Goal: Task Accomplishment & Management: Manage account settings

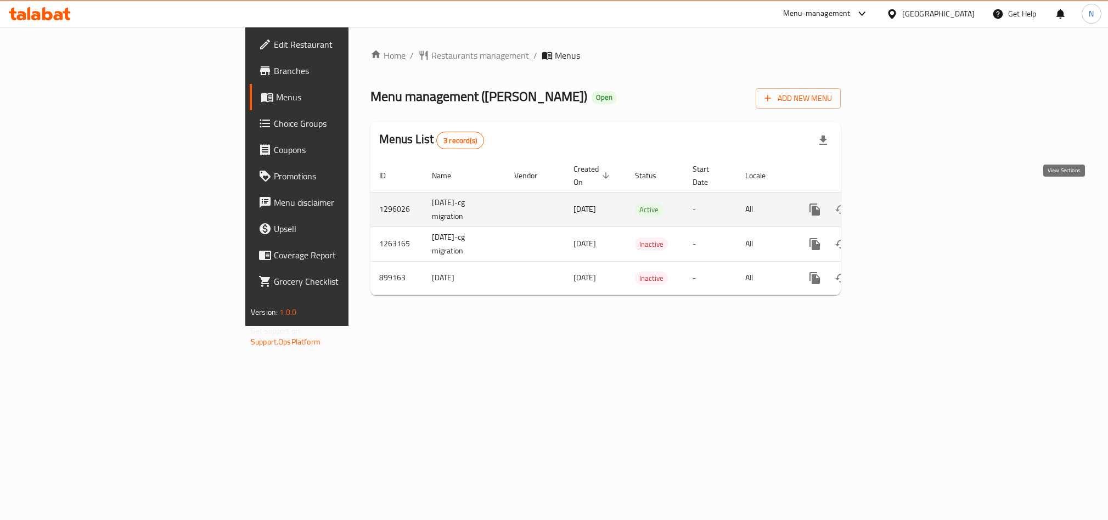
click at [901, 203] on icon "enhanced table" at bounding box center [894, 209] width 13 height 13
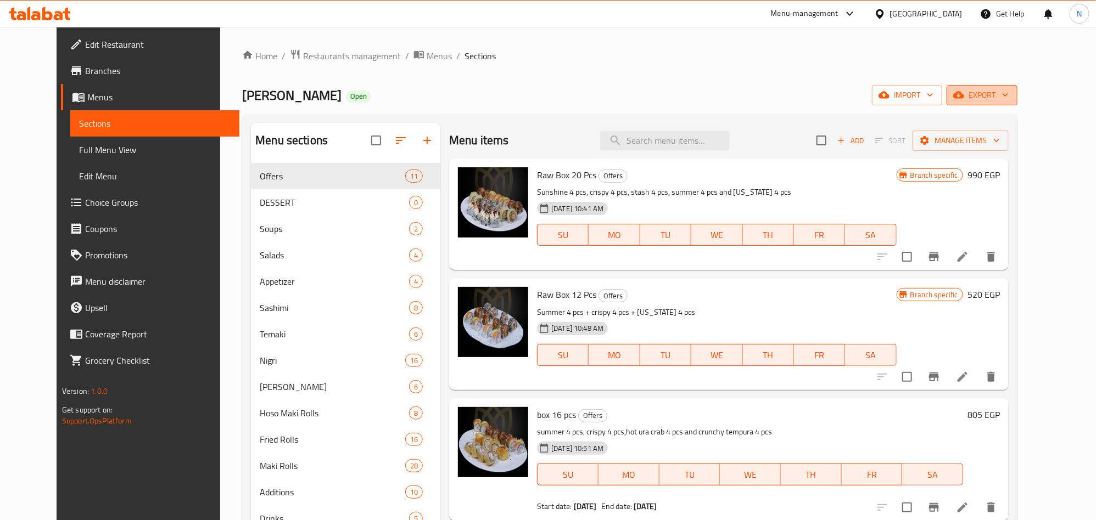
click at [1008, 98] on span "export" at bounding box center [981, 95] width 53 height 14
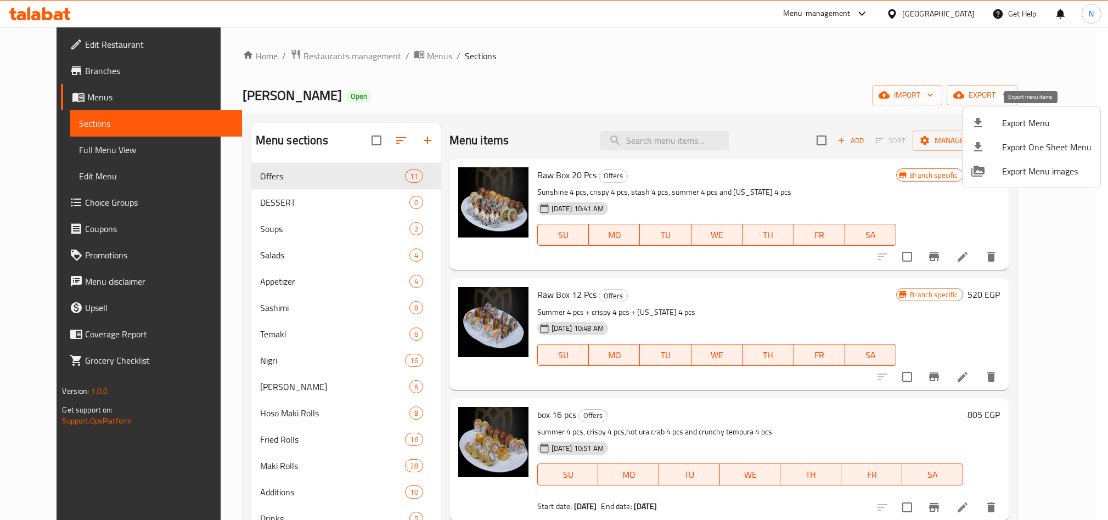
click at [1000, 122] on div at bounding box center [987, 122] width 31 height 13
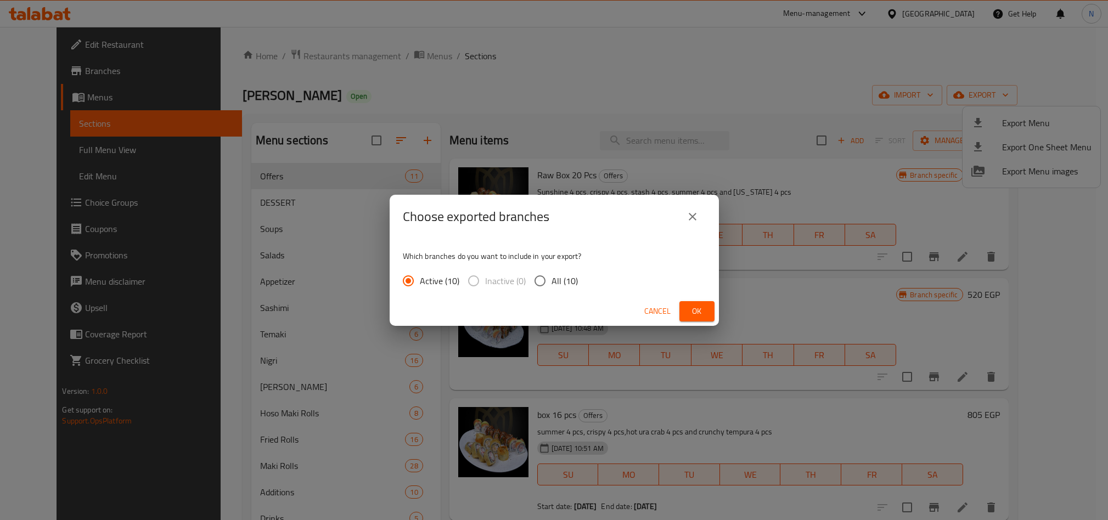
click at [543, 274] on input "All (10)" at bounding box center [540, 281] width 23 height 23
radio input "true"
click at [705, 316] on button "Ok" at bounding box center [697, 311] width 35 height 20
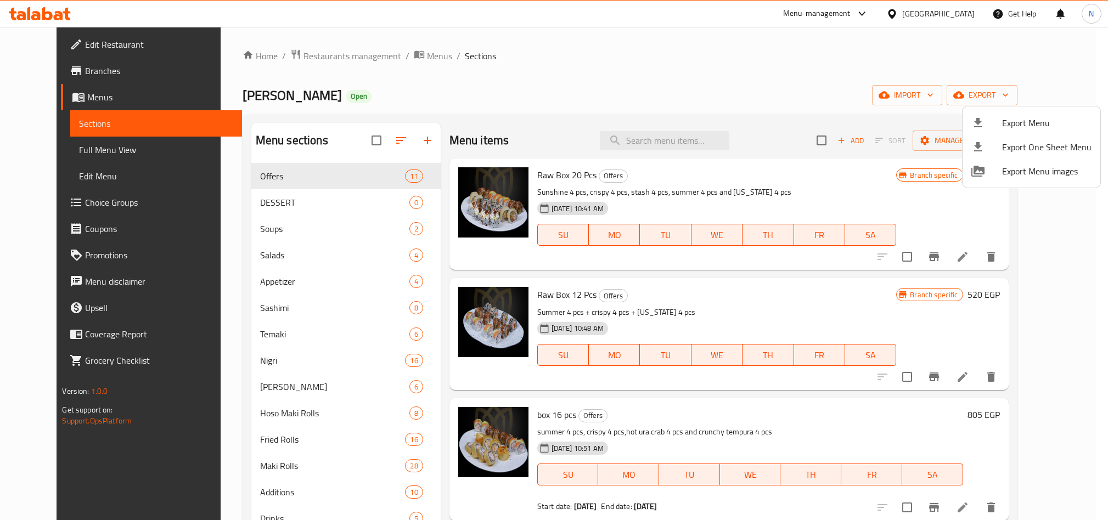
click at [700, 152] on div at bounding box center [554, 260] width 1108 height 520
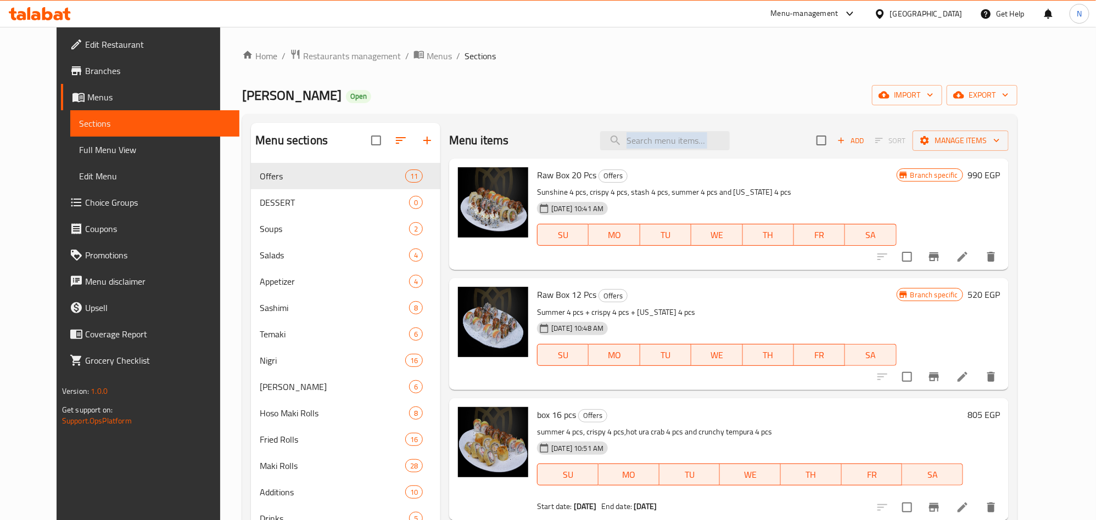
click at [700, 151] on div "Menu items Add Sort Manage items" at bounding box center [728, 141] width 559 height 36
click at [703, 147] on input "search" at bounding box center [665, 140] width 130 height 19
click at [705, 142] on input "search" at bounding box center [665, 140] width 130 height 19
click at [707, 135] on input "search" at bounding box center [665, 140] width 130 height 19
paste input "box 40 pcs"
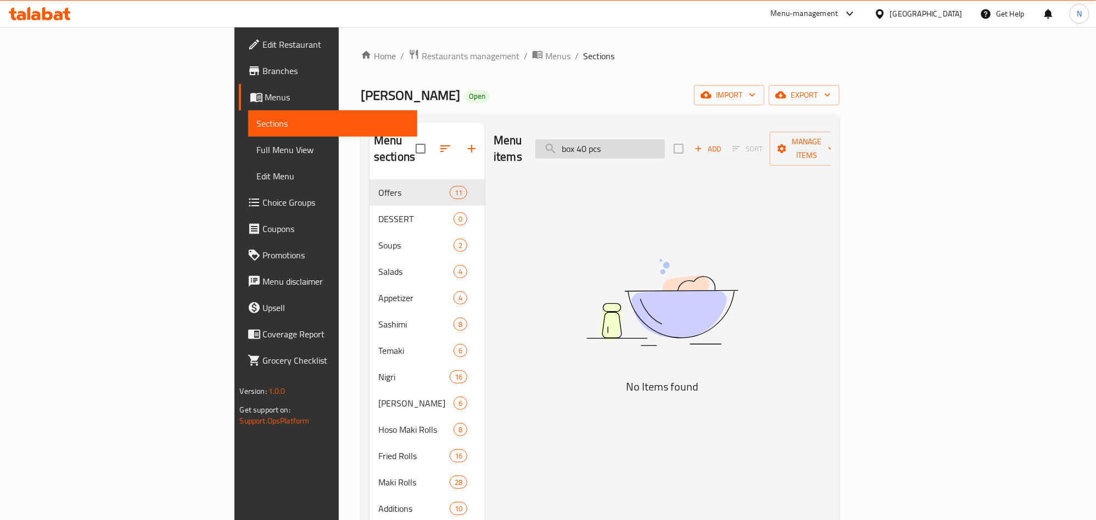
click at [665, 145] on input "box 40 pcs" at bounding box center [600, 148] width 130 height 19
click at [665, 147] on input "Box 40 Pcs" at bounding box center [600, 148] width 130 height 19
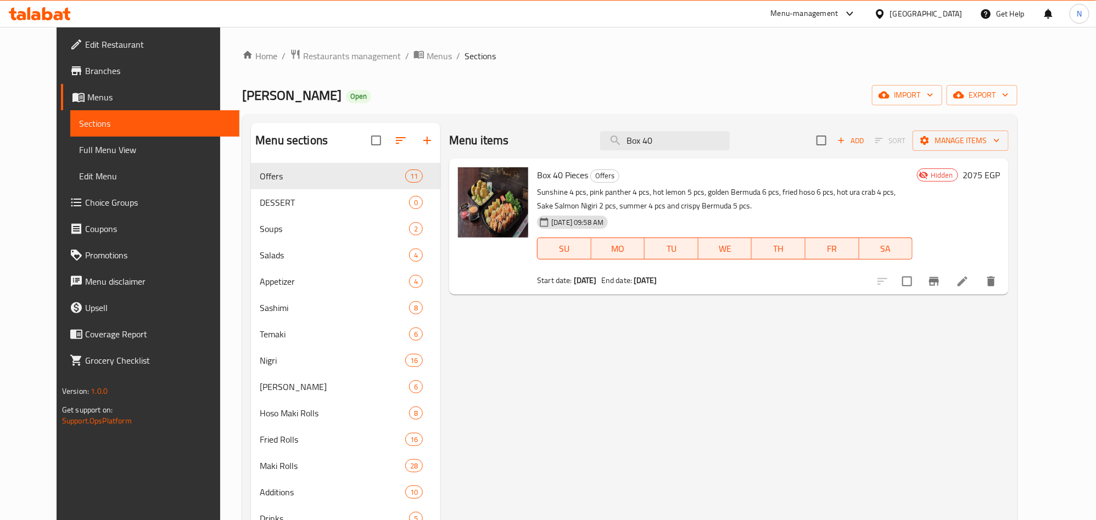
type input "Box 40"
click at [969, 283] on icon at bounding box center [962, 281] width 13 height 13
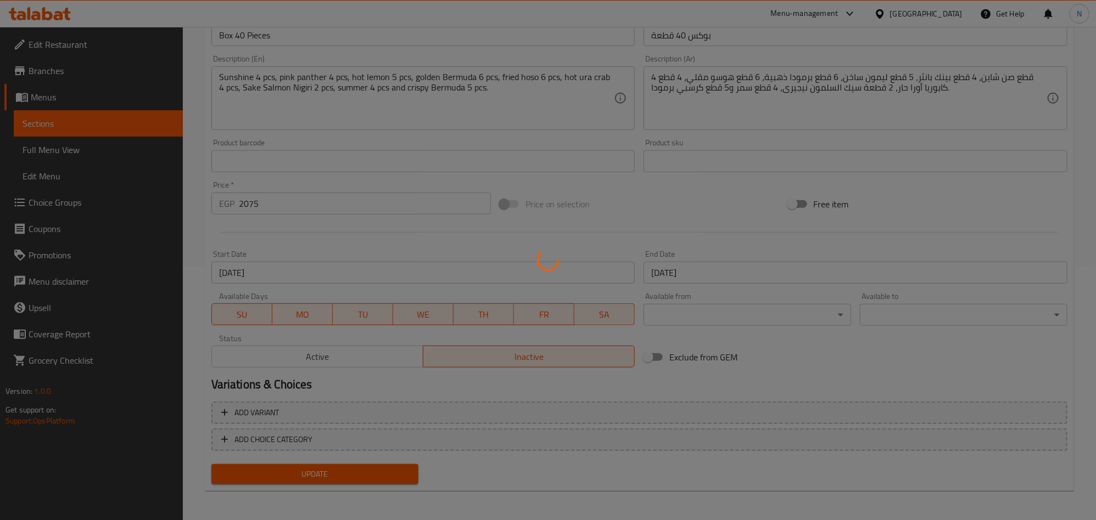
scroll to position [254, 0]
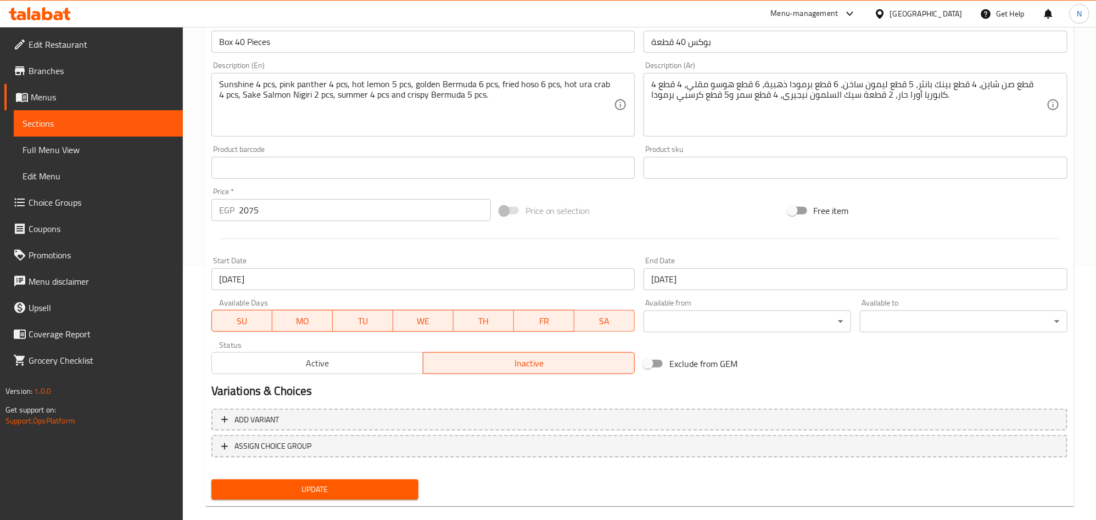
click at [353, 372] on button "Active" at bounding box center [317, 363] width 212 height 22
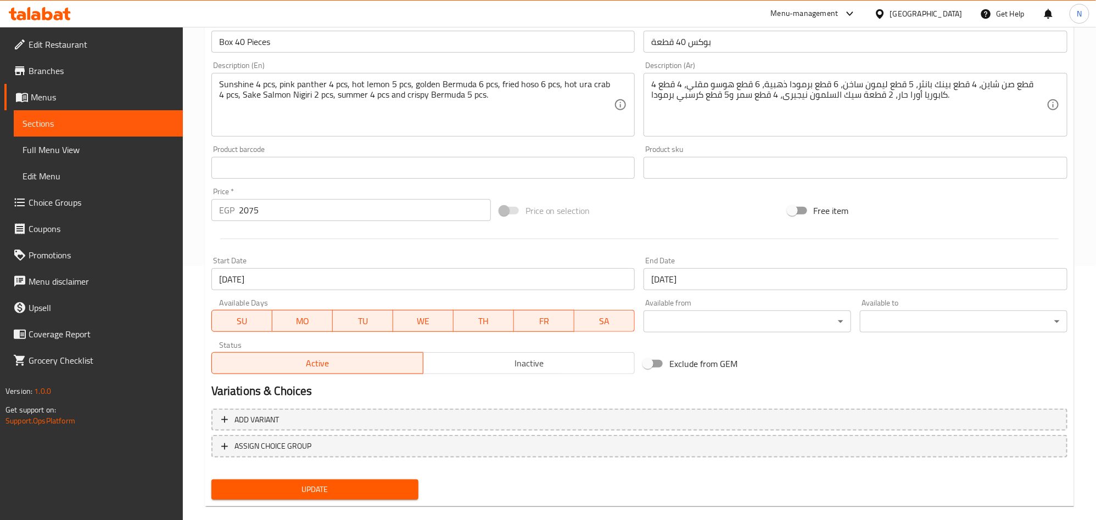
click at [364, 487] on span "Update" at bounding box center [315, 490] width 190 height 14
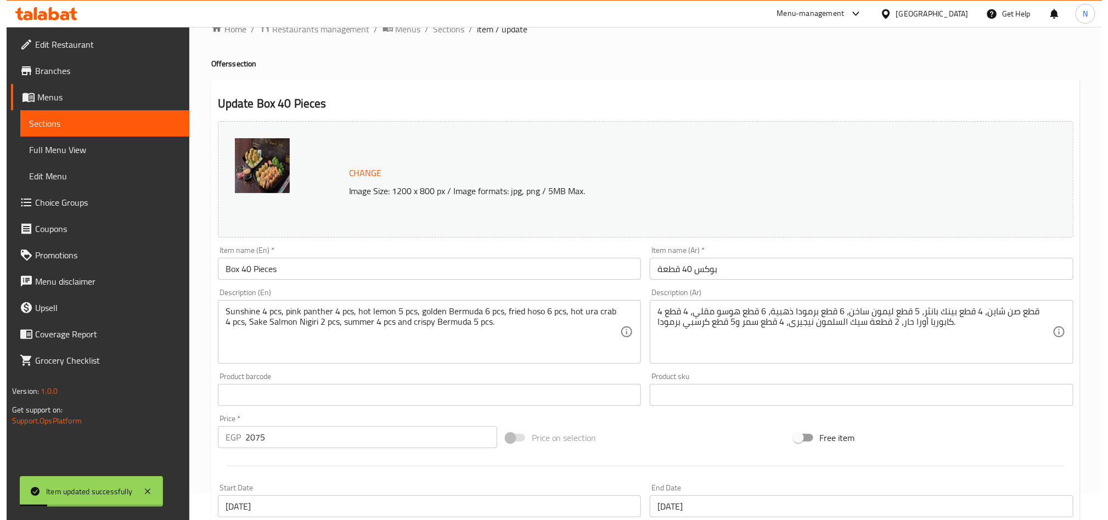
scroll to position [0, 0]
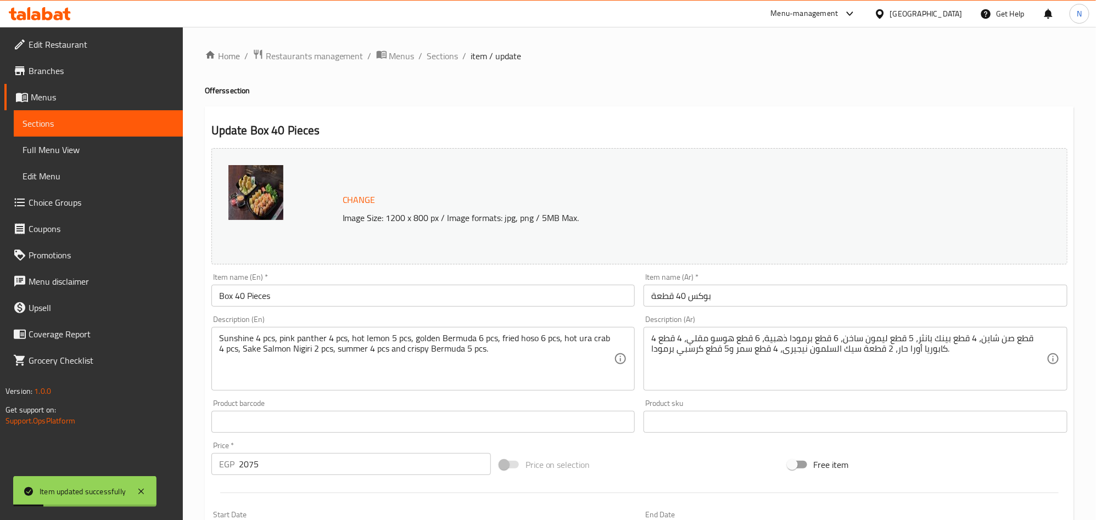
click at [369, 308] on div "Item name (En)   * Box 40 Pieces Item name (En) *" at bounding box center [423, 290] width 433 height 42
click at [371, 307] on input "Box 40 Pieces" at bounding box center [423, 296] width 424 height 22
click at [370, 308] on div "Item name (En)   * Box 40 Pieces Item name (En) *" at bounding box center [423, 290] width 433 height 42
click at [370, 304] on input "Box 40 Pieces" at bounding box center [423, 296] width 424 height 22
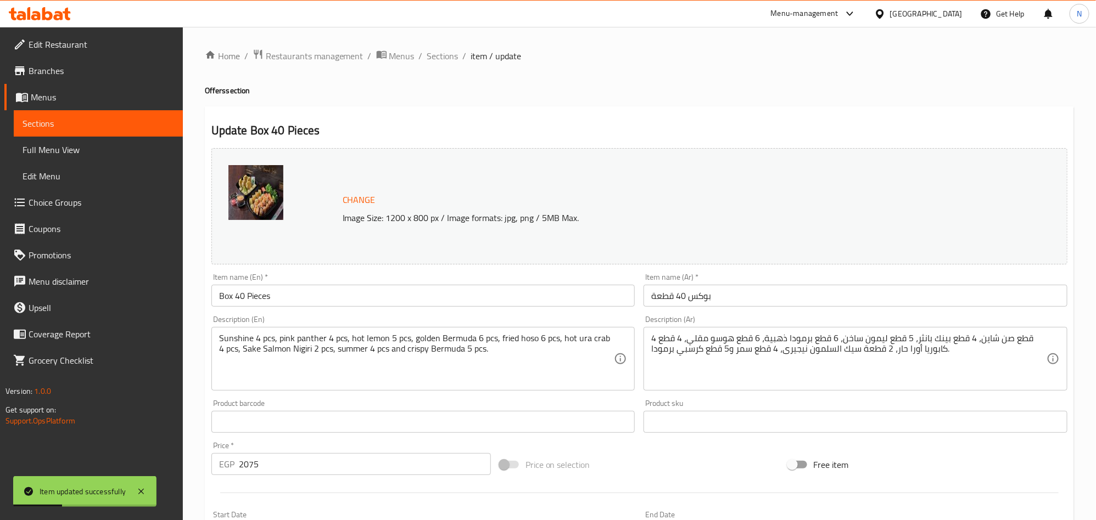
click at [370, 304] on input "Box 40 Pieces" at bounding box center [423, 296] width 424 height 22
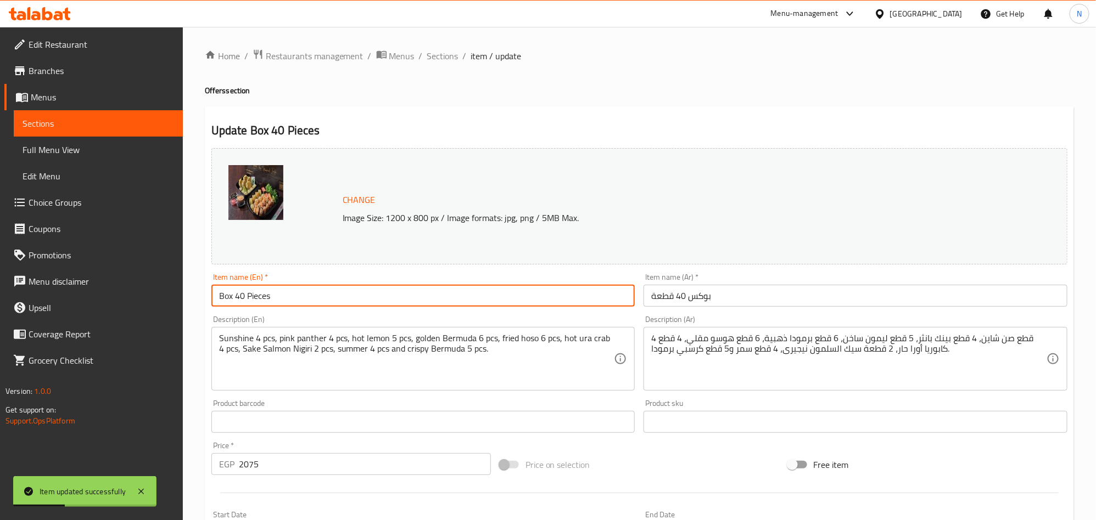
click at [370, 304] on input "Box 40 Pieces" at bounding box center [423, 296] width 424 height 22
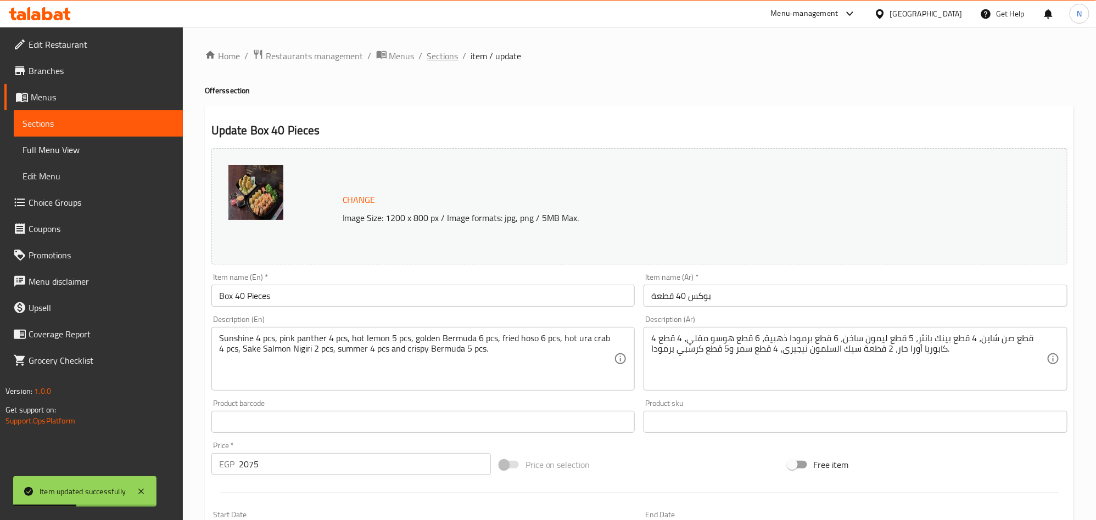
click at [453, 59] on span "Sections" at bounding box center [442, 55] width 31 height 13
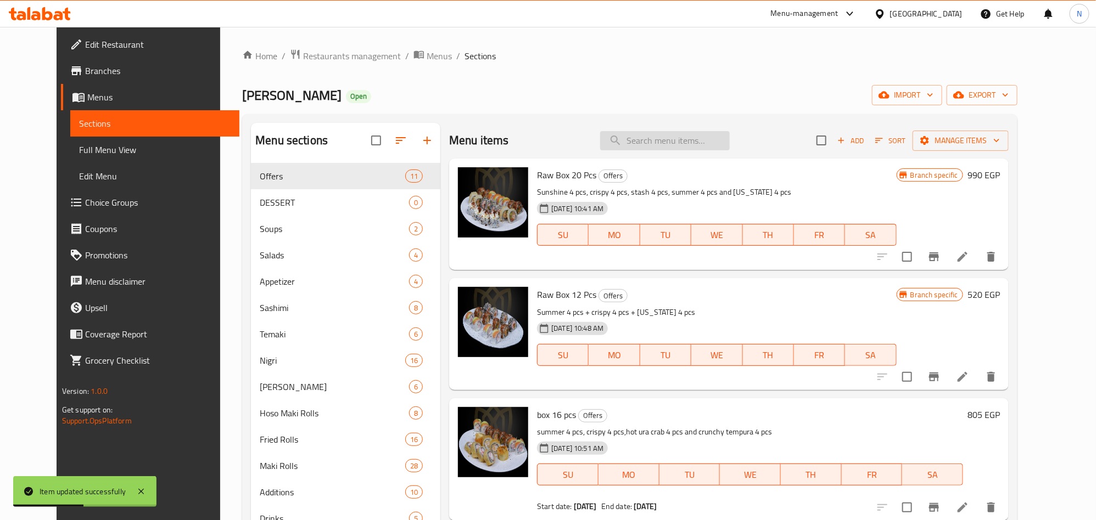
click at [674, 141] on input "search" at bounding box center [665, 140] width 130 height 19
paste input "Box 40 Pieces"
type input "Box 40 Pieces"
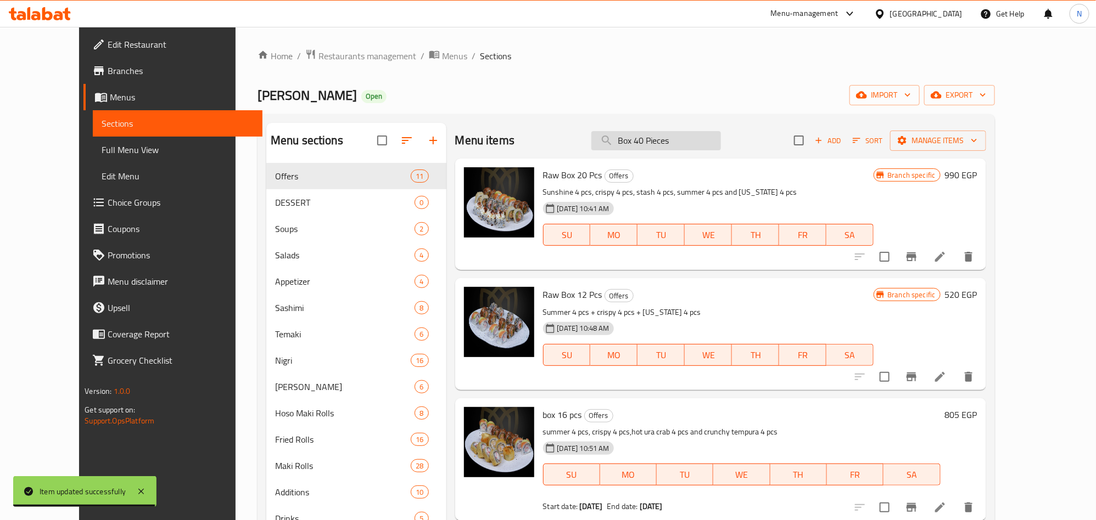
click at [670, 139] on input "Box 40 Pieces" at bounding box center [656, 140] width 130 height 19
paste input "Box 40 Pieces"
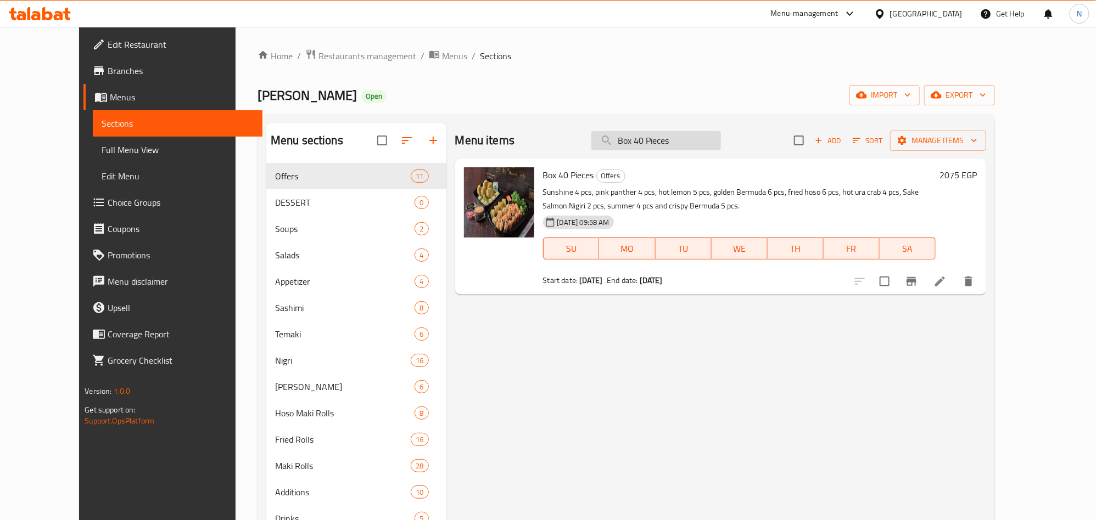
click at [678, 145] on input "Box 40 Pieces" at bounding box center [656, 140] width 130 height 19
paste input "MIX box 20"
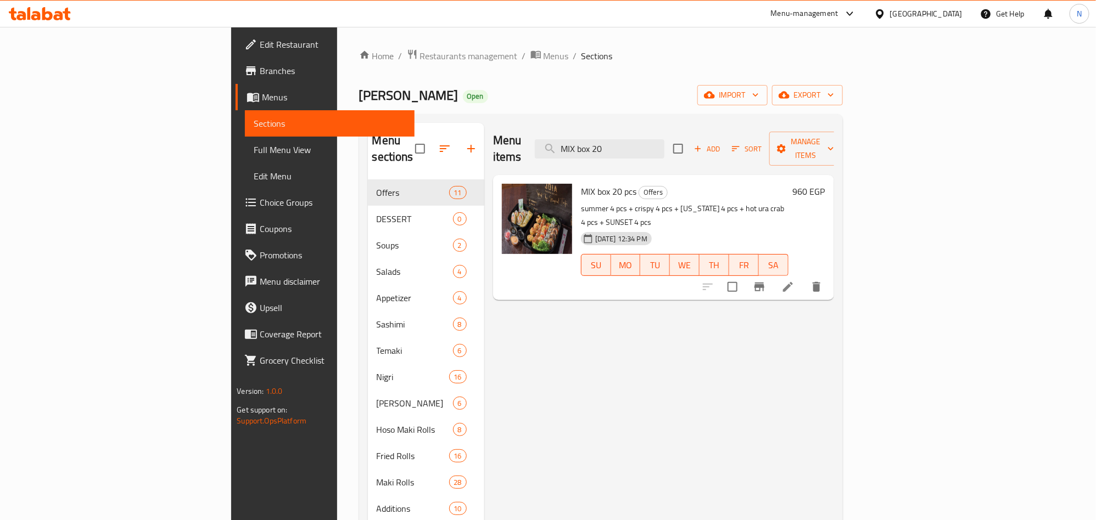
click at [581, 183] on span "MIX box 20 pcs" at bounding box center [608, 191] width 55 height 16
copy h6 "MIX box 20 pcs"
click at [766, 280] on icon "Branch-specific-item" at bounding box center [759, 286] width 13 height 13
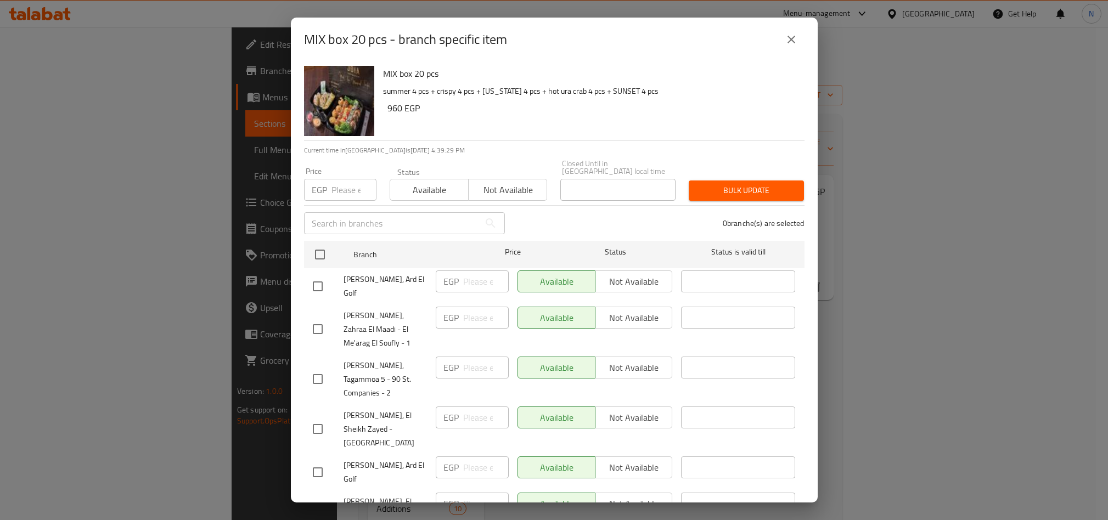
click at [804, 38] on div "MIX box 20 pcs - branch specific item" at bounding box center [554, 40] width 527 height 44
click at [802, 40] on button "close" at bounding box center [791, 39] width 26 height 26
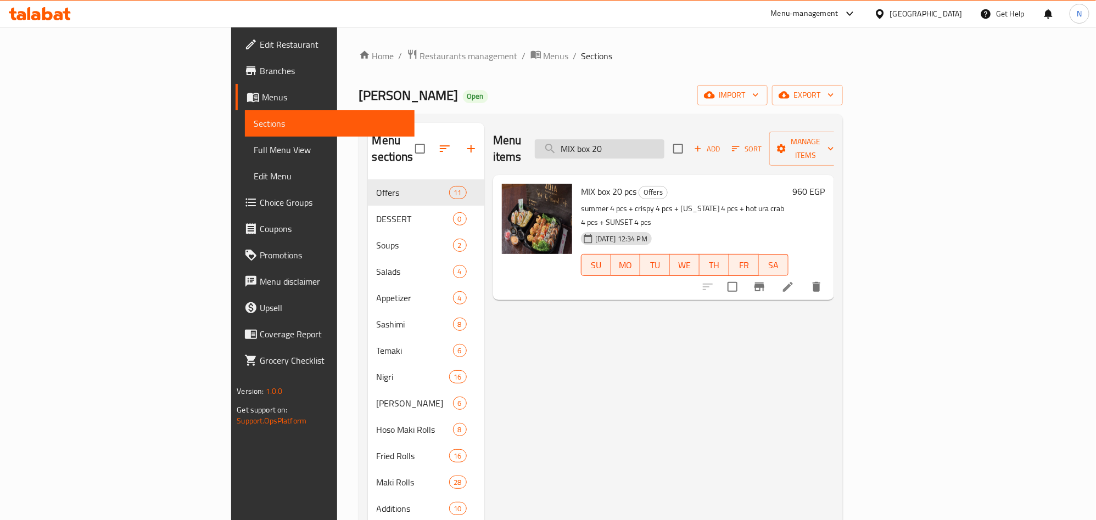
click at [664, 139] on input "MIX box 20" at bounding box center [600, 148] width 130 height 19
paste input "Box 40 Pieces"
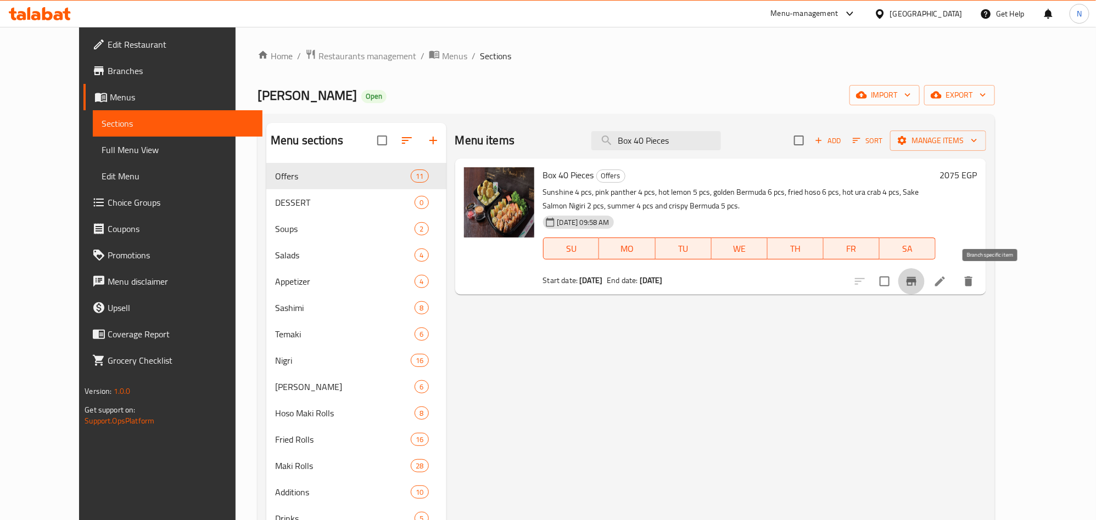
click at [916, 278] on icon "Branch-specific-item" at bounding box center [911, 281] width 10 height 9
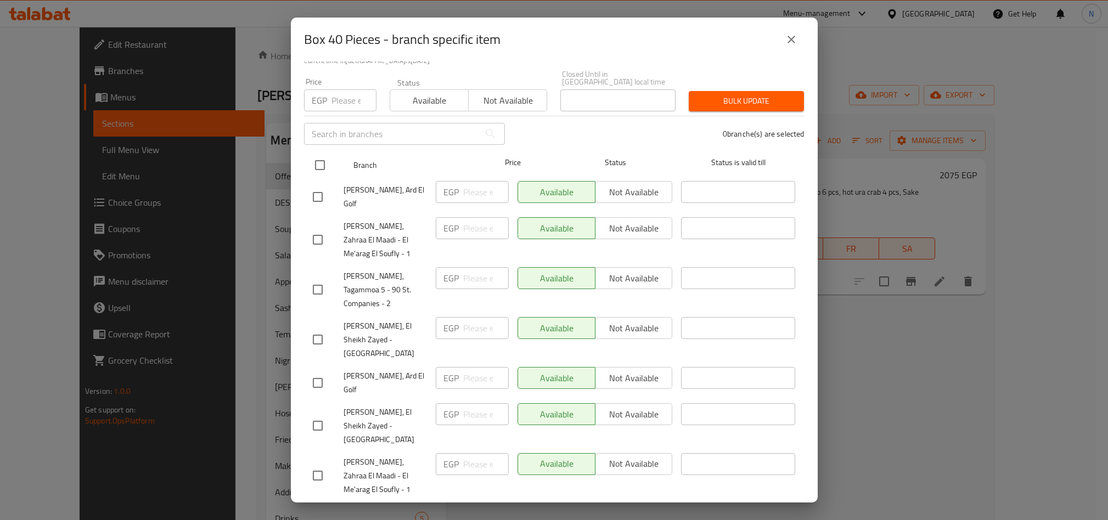
scroll to position [158, 0]
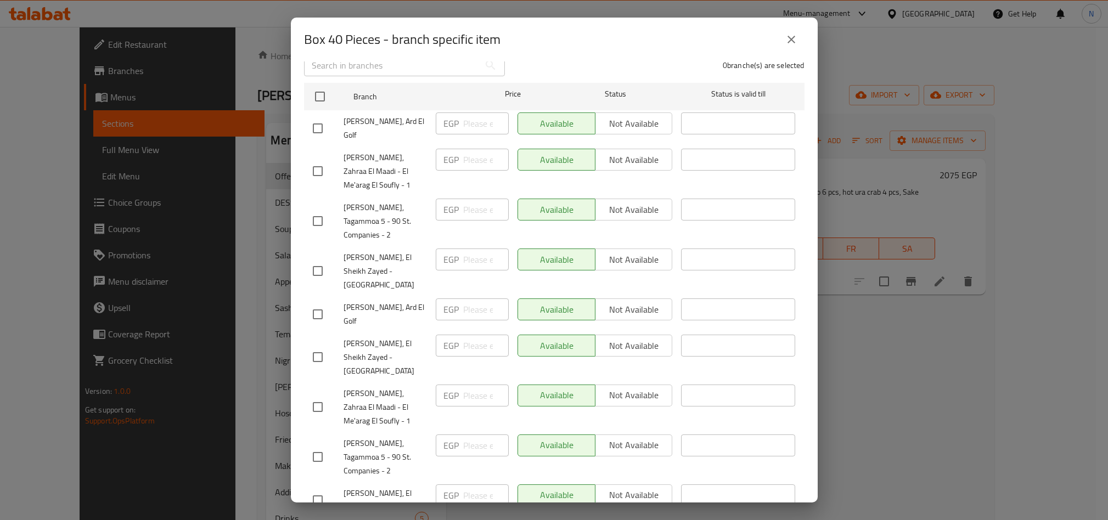
click at [783, 33] on button "close" at bounding box center [791, 39] width 26 height 26
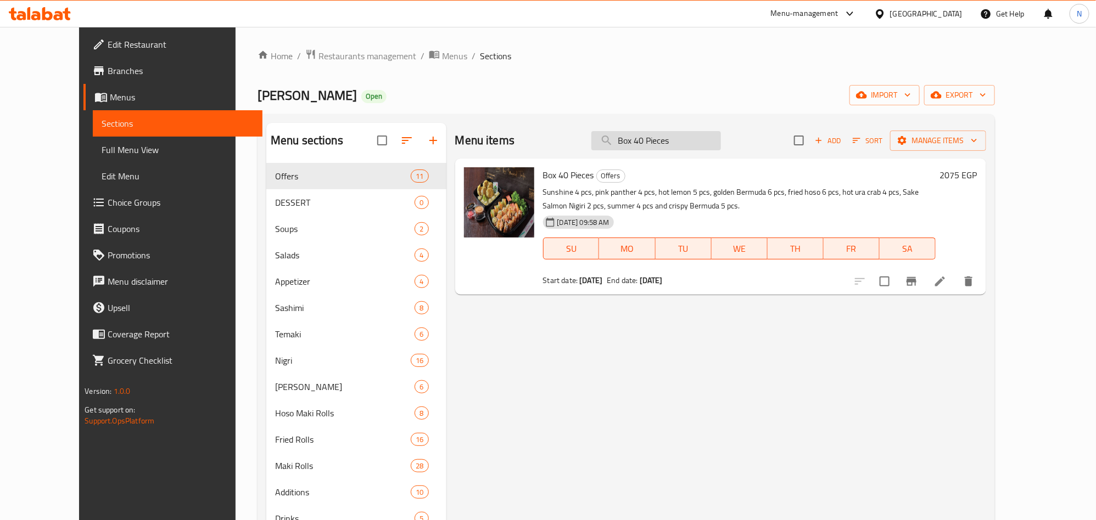
click at [678, 145] on input "Box 40 Pieces" at bounding box center [656, 140] width 130 height 19
paste input "search"
type input "Box 40 Piece"
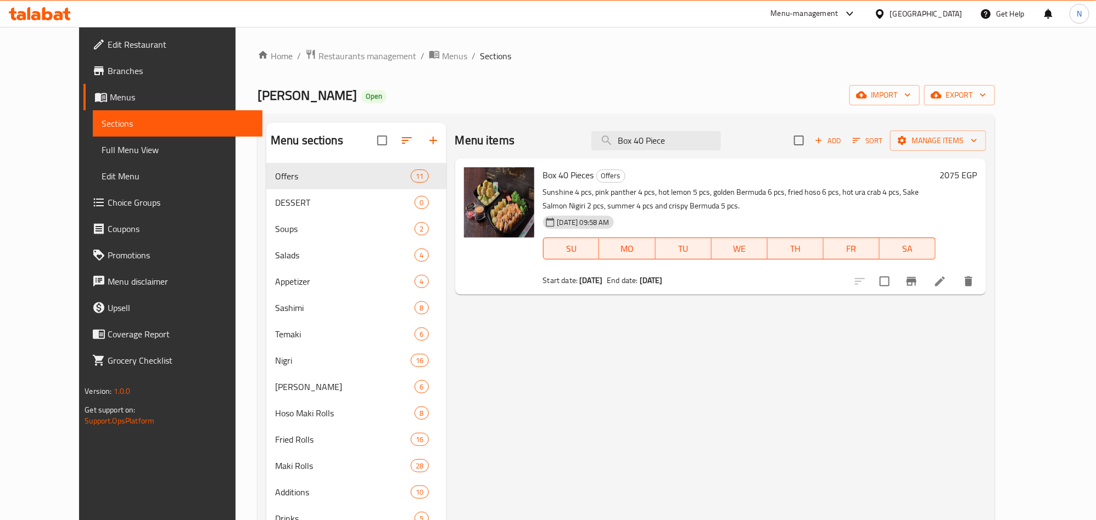
click at [918, 288] on icon "Branch-specific-item" at bounding box center [911, 281] width 13 height 13
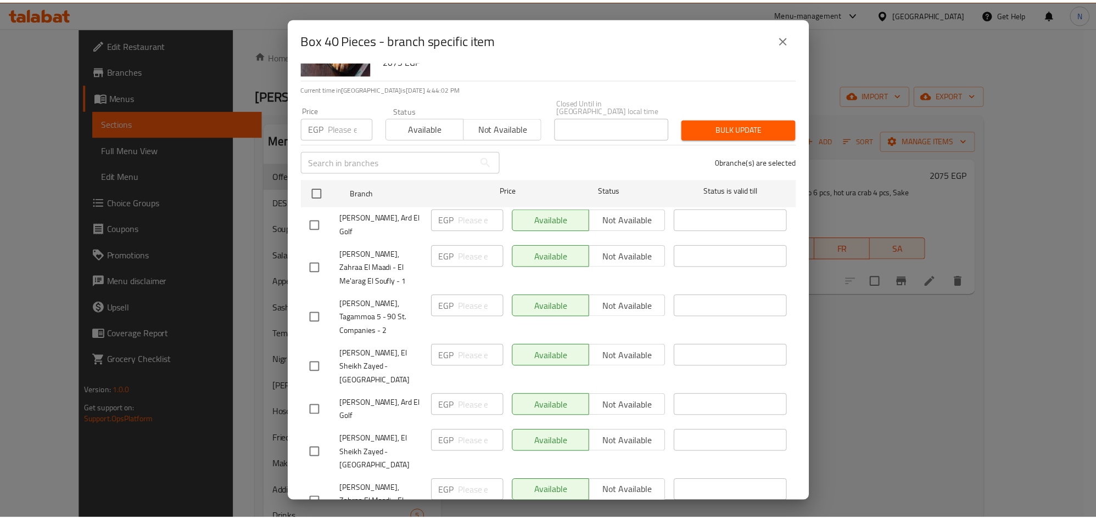
scroll to position [0, 0]
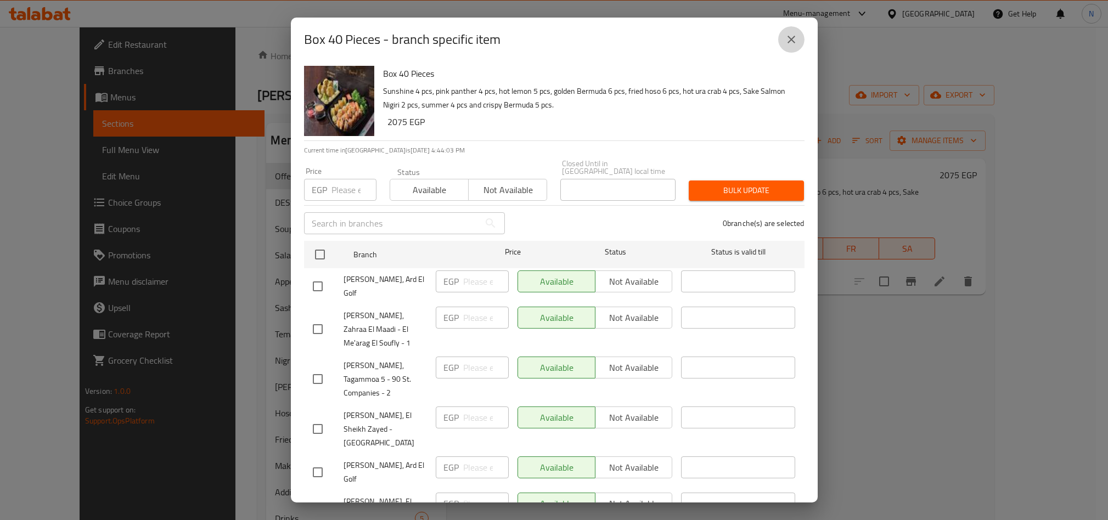
drag, startPoint x: 793, startPoint y: 40, endPoint x: 743, endPoint y: 27, distance: 51.1
click at [793, 41] on icon "close" at bounding box center [791, 39] width 13 height 13
